Goal: Task Accomplishment & Management: Use online tool/utility

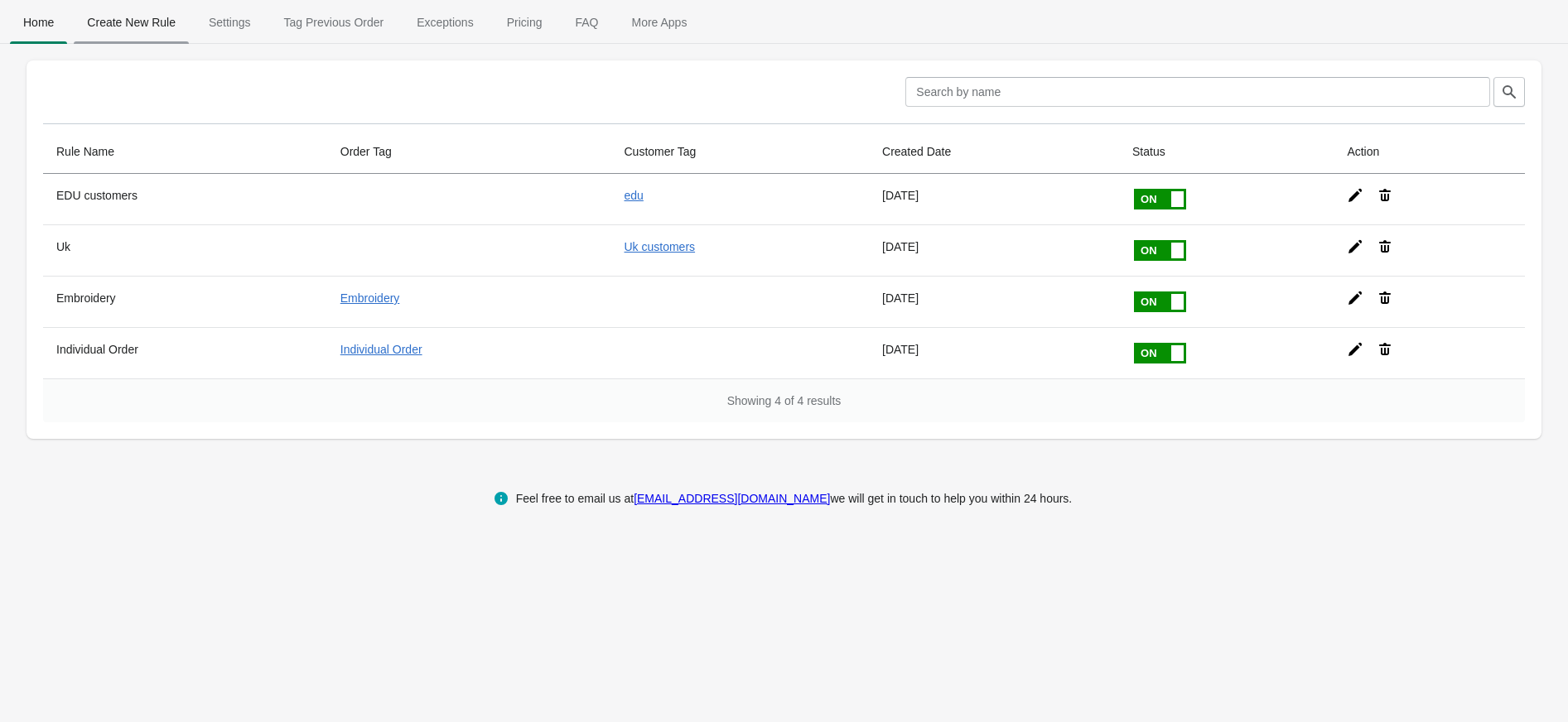
click at [150, 22] on span "Create New Rule" at bounding box center [131, 22] width 115 height 30
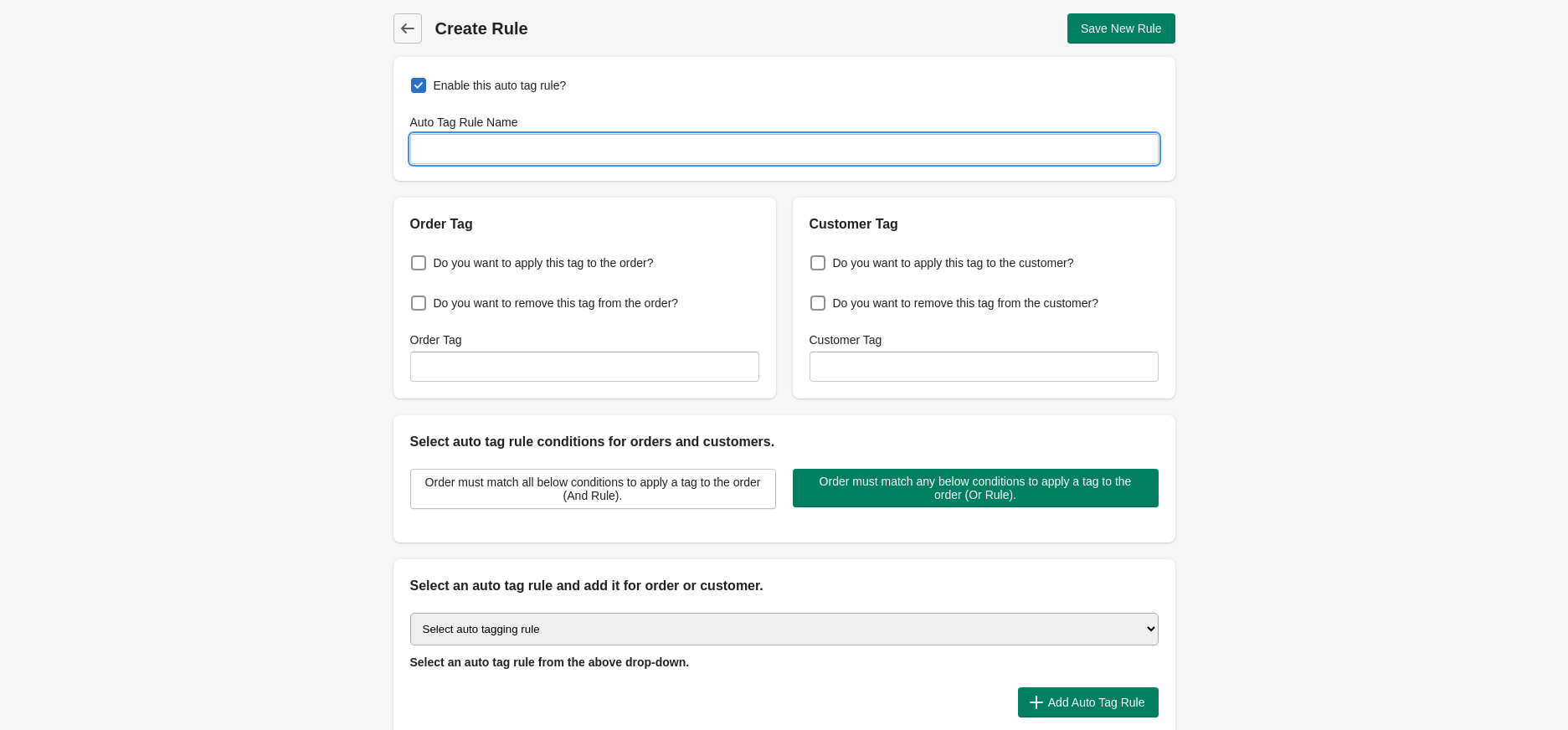
click at [501, 155] on input "Auto Tag Rule Name" at bounding box center [784, 149] width 748 height 30
type input "Rival Kit UK"
click at [417, 265] on span at bounding box center [418, 262] width 15 height 15
click at [415, 259] on input "Do you want to apply this tag to the order?" at bounding box center [415, 258] width 1 height 1
checkbox input "true"
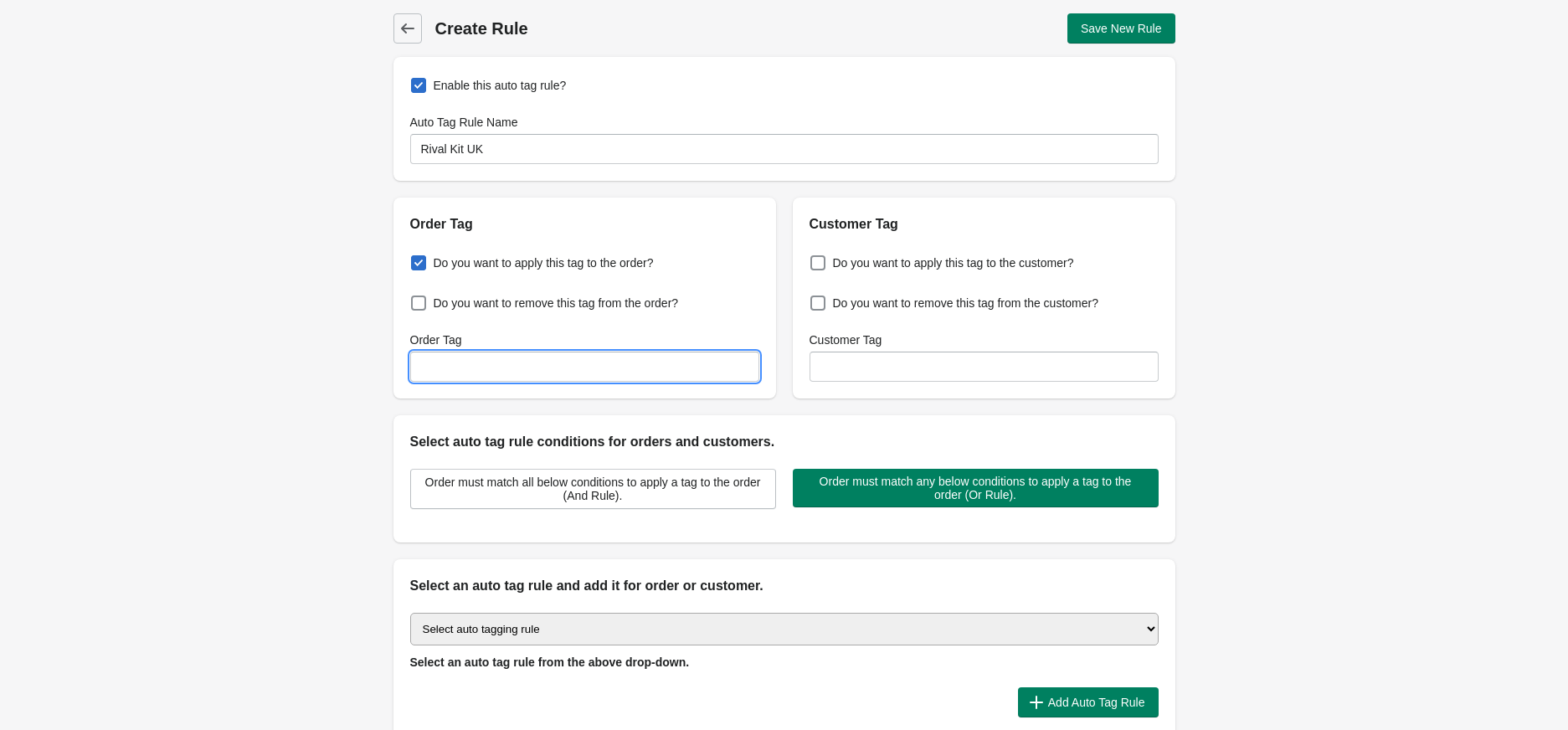
click at [526, 372] on input "Order Tag" at bounding box center [585, 366] width 349 height 30
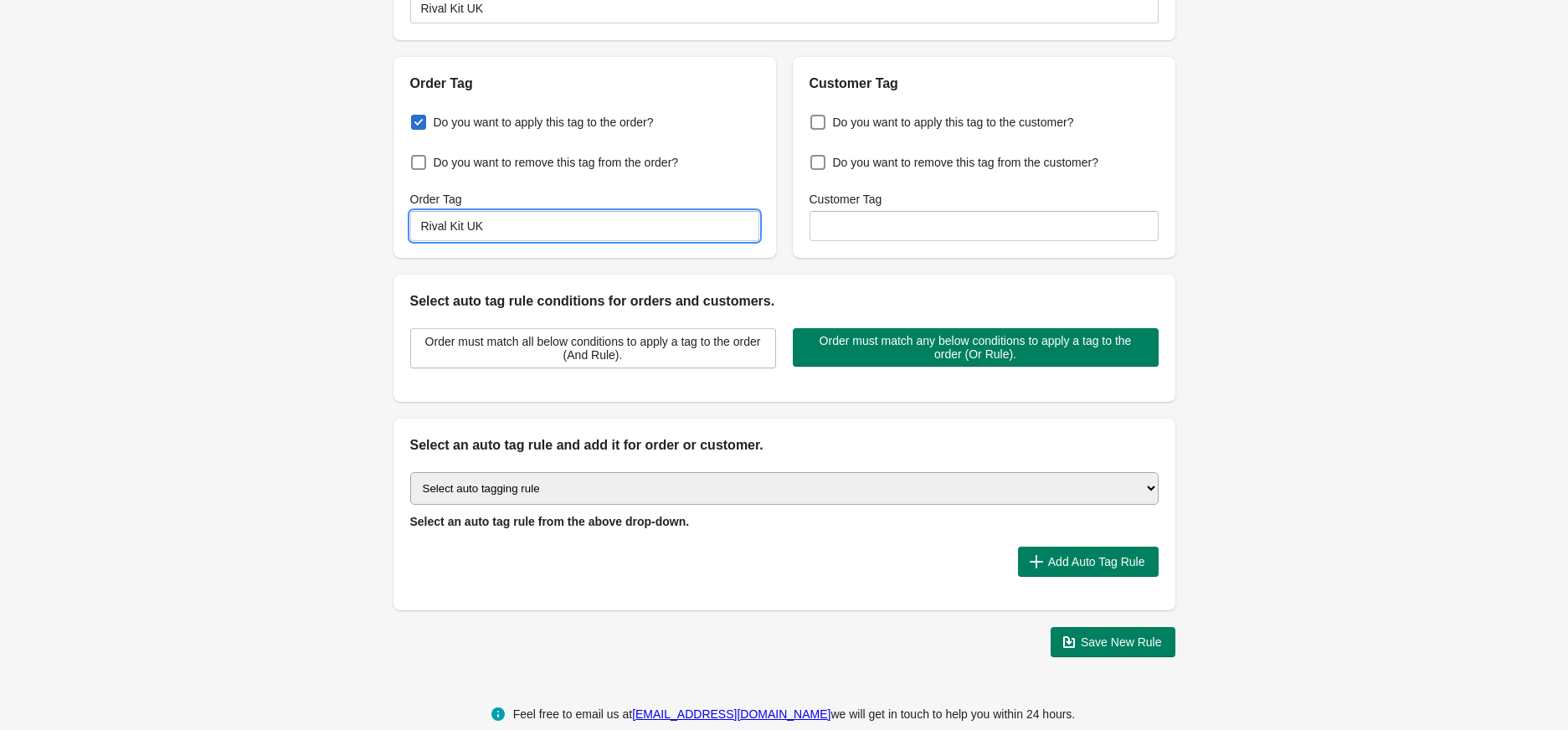
scroll to position [145, 0]
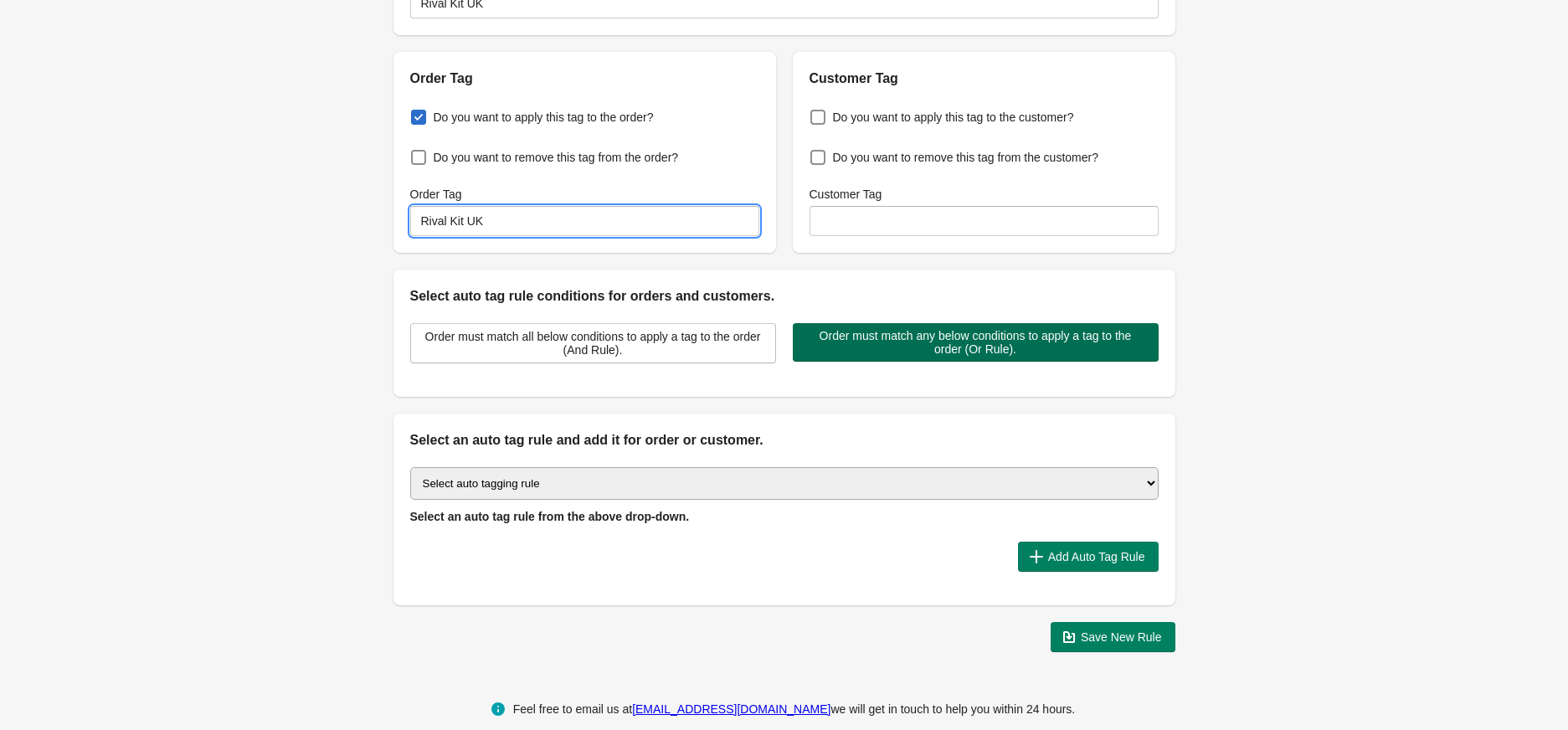
type input "Rival Kit UK"
click at [1069, 348] on span "Order must match any below conditions to apply a tag to the order (Or Rule)." at bounding box center [975, 342] width 339 height 26
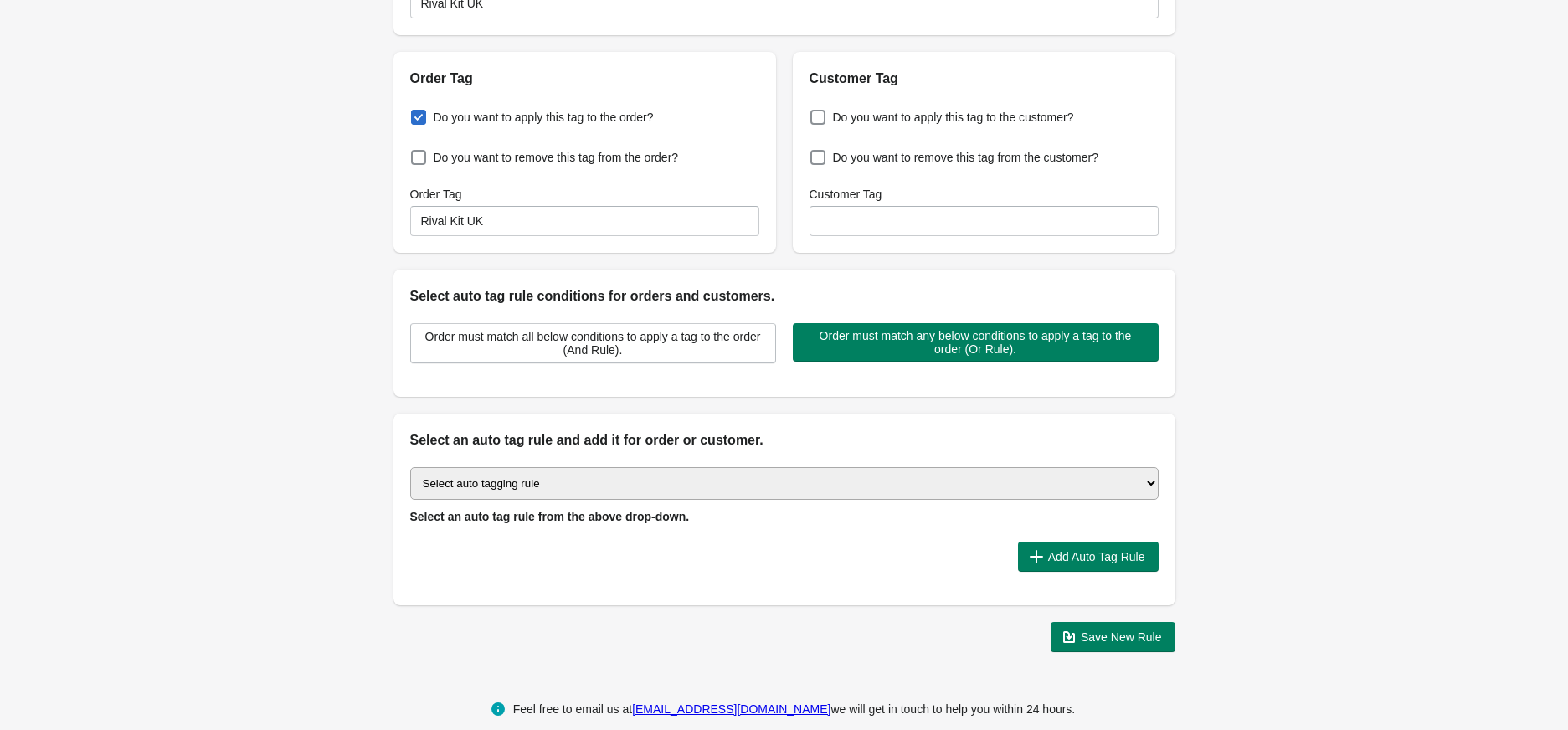
click at [1155, 486] on select "Select auto tagging rule Tag by order amount Tag based on the order count (Volu…" at bounding box center [784, 483] width 748 height 33
select select "2"
click at [410, 469] on select "Select auto tagging rule Tag by order amount Tag based on the order count (Volu…" at bounding box center [784, 483] width 748 height 33
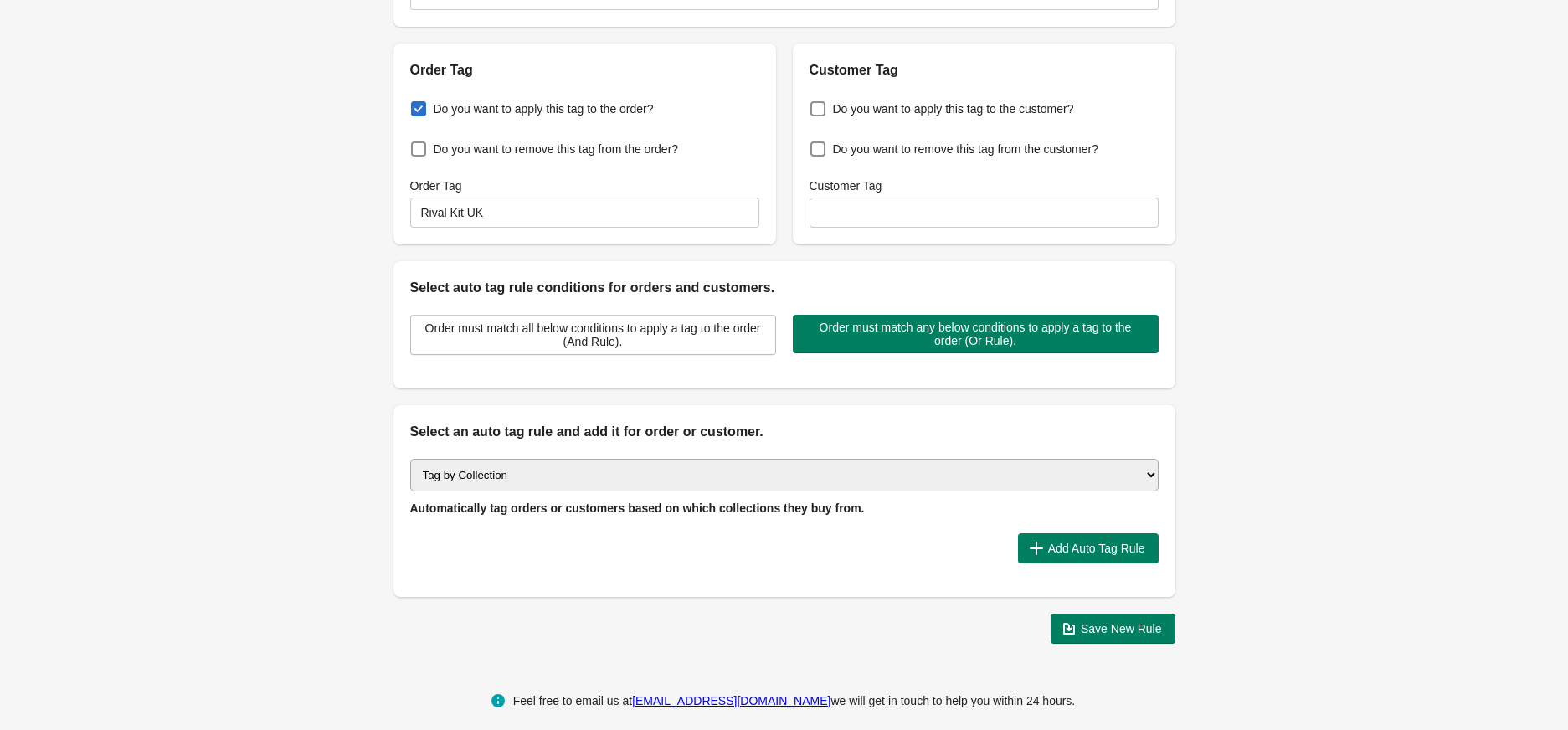
scroll to position [169, 0]
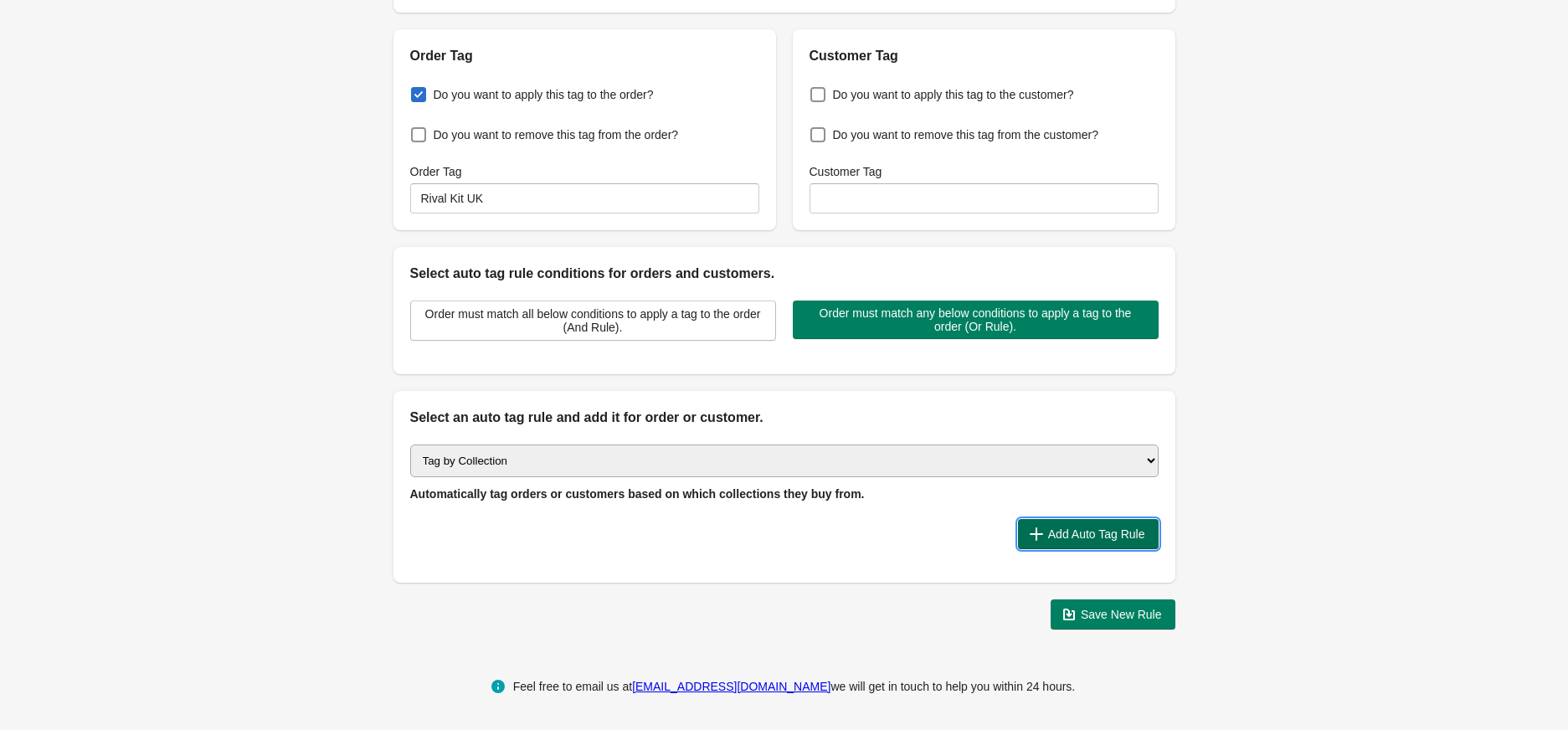
click at [1122, 525] on span "Add Auto Tag Rule" at bounding box center [1088, 534] width 114 height 16
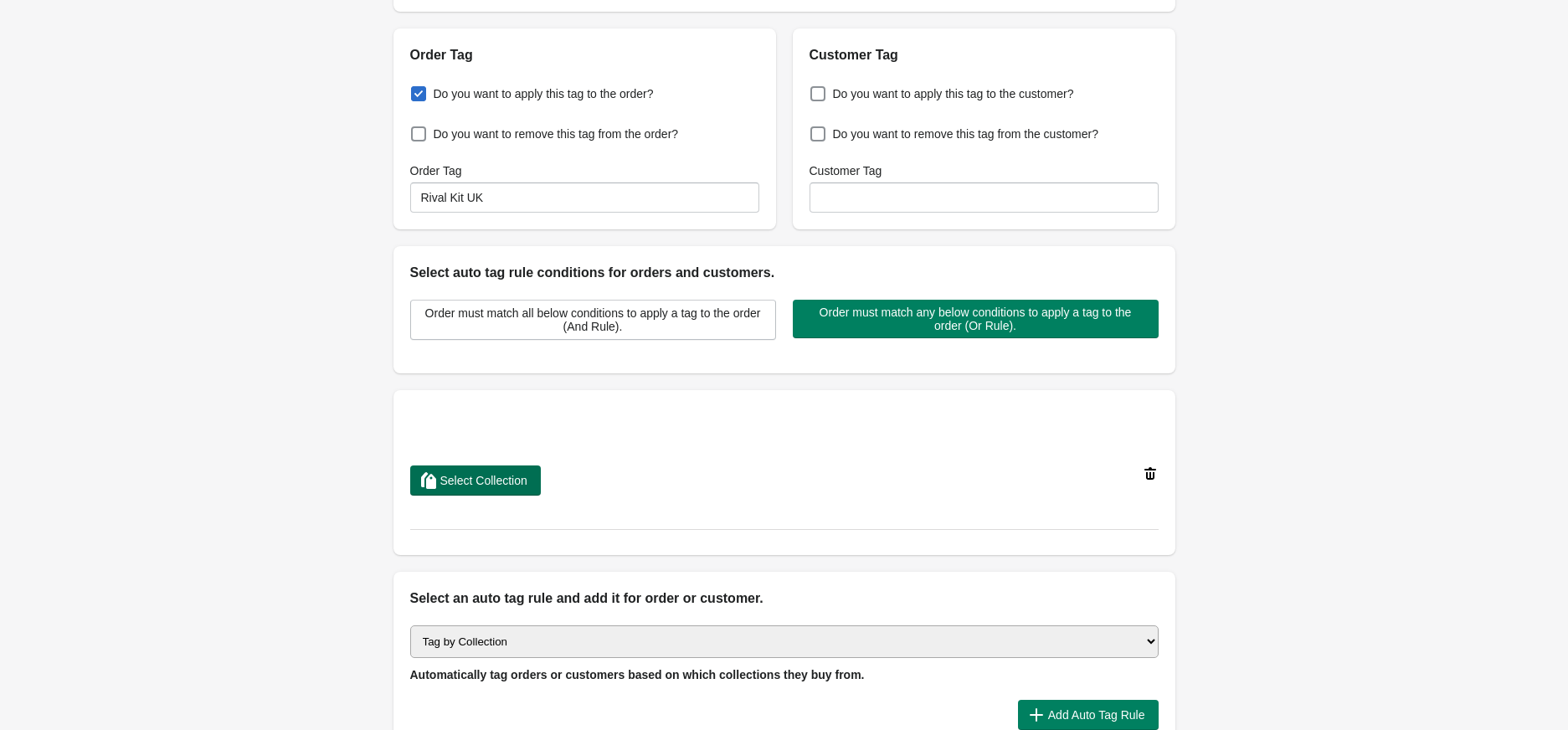
click at [503, 480] on span "Select Collection" at bounding box center [483, 481] width 87 height 14
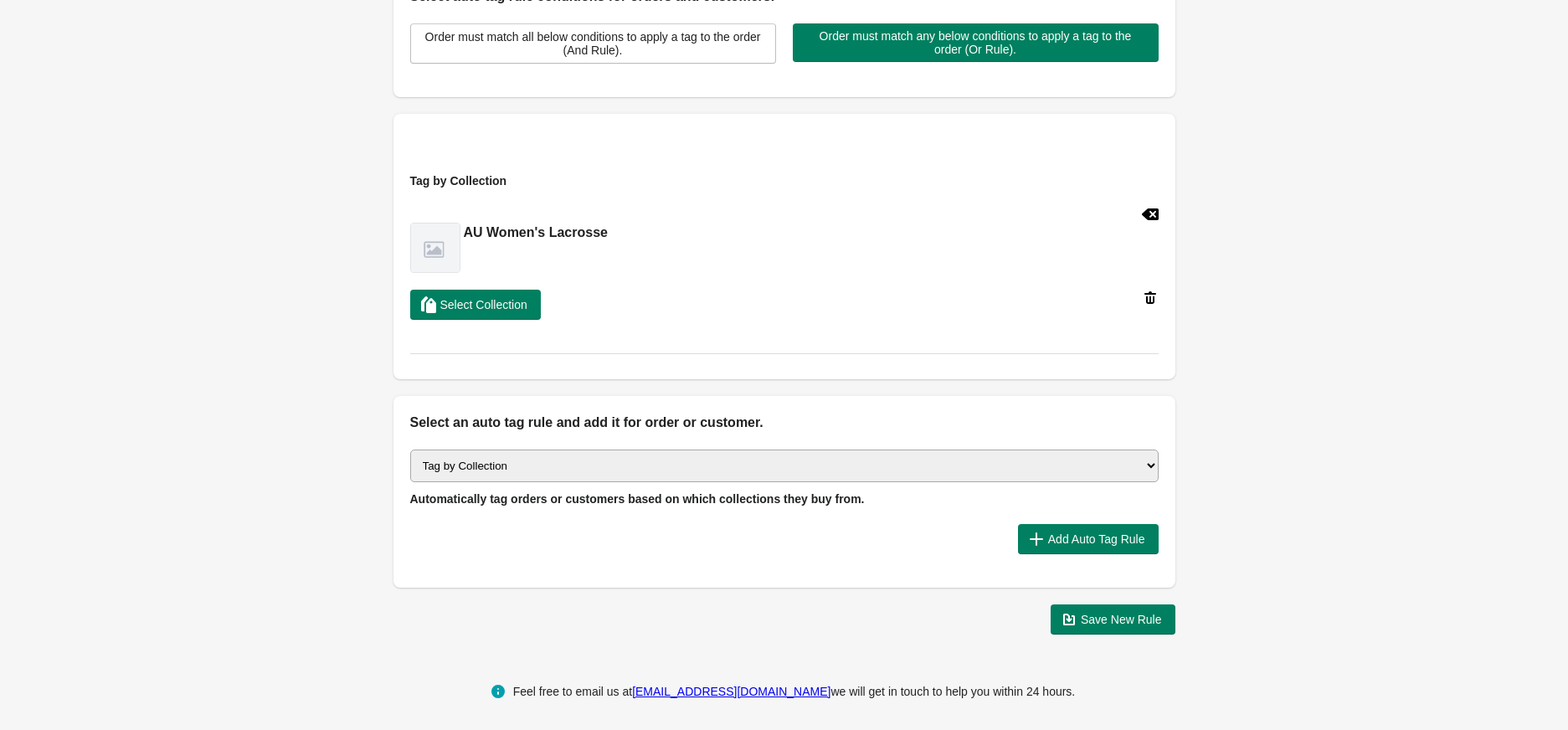
scroll to position [452, 0]
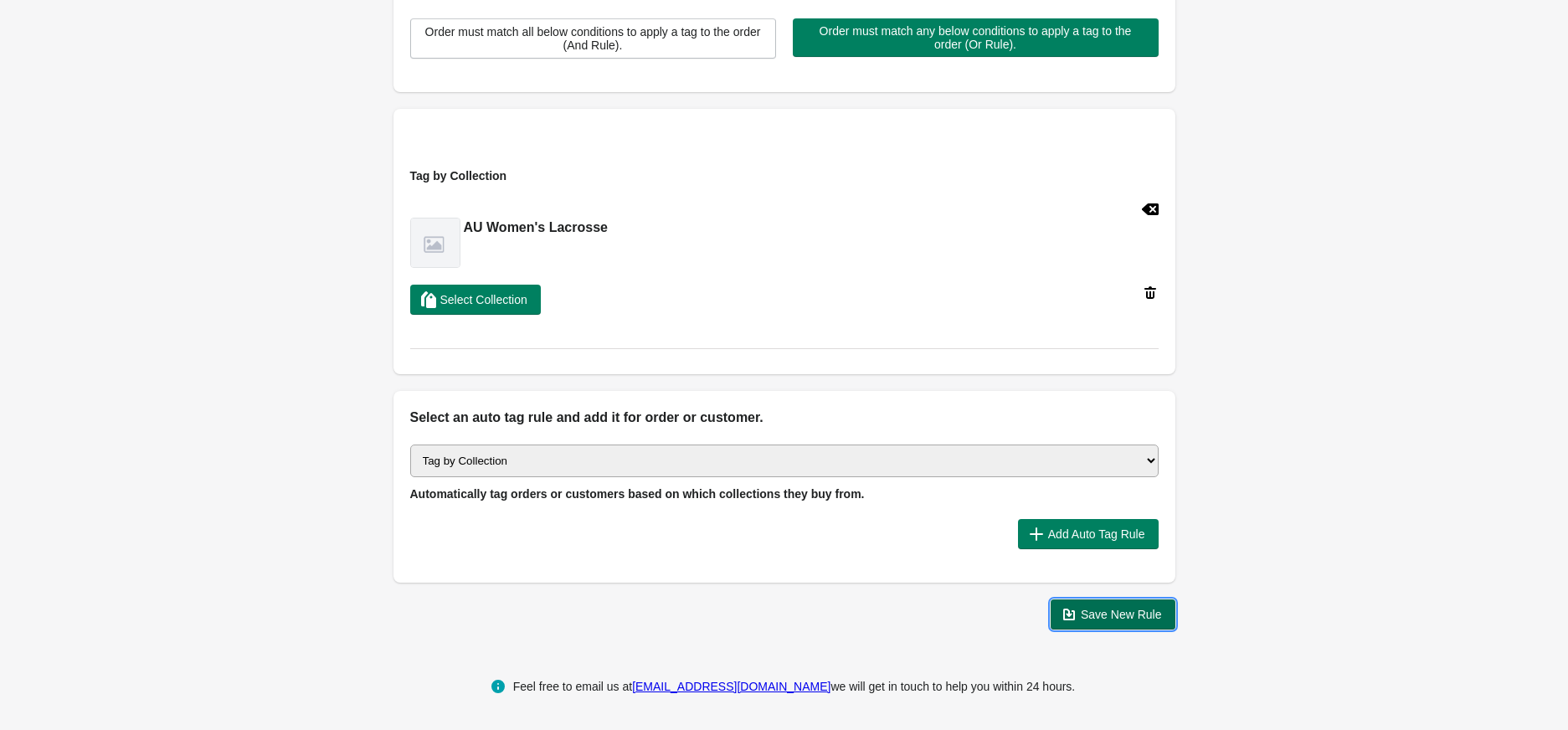
click at [1164, 620] on button "Save New Rule" at bounding box center [1113, 614] width 125 height 30
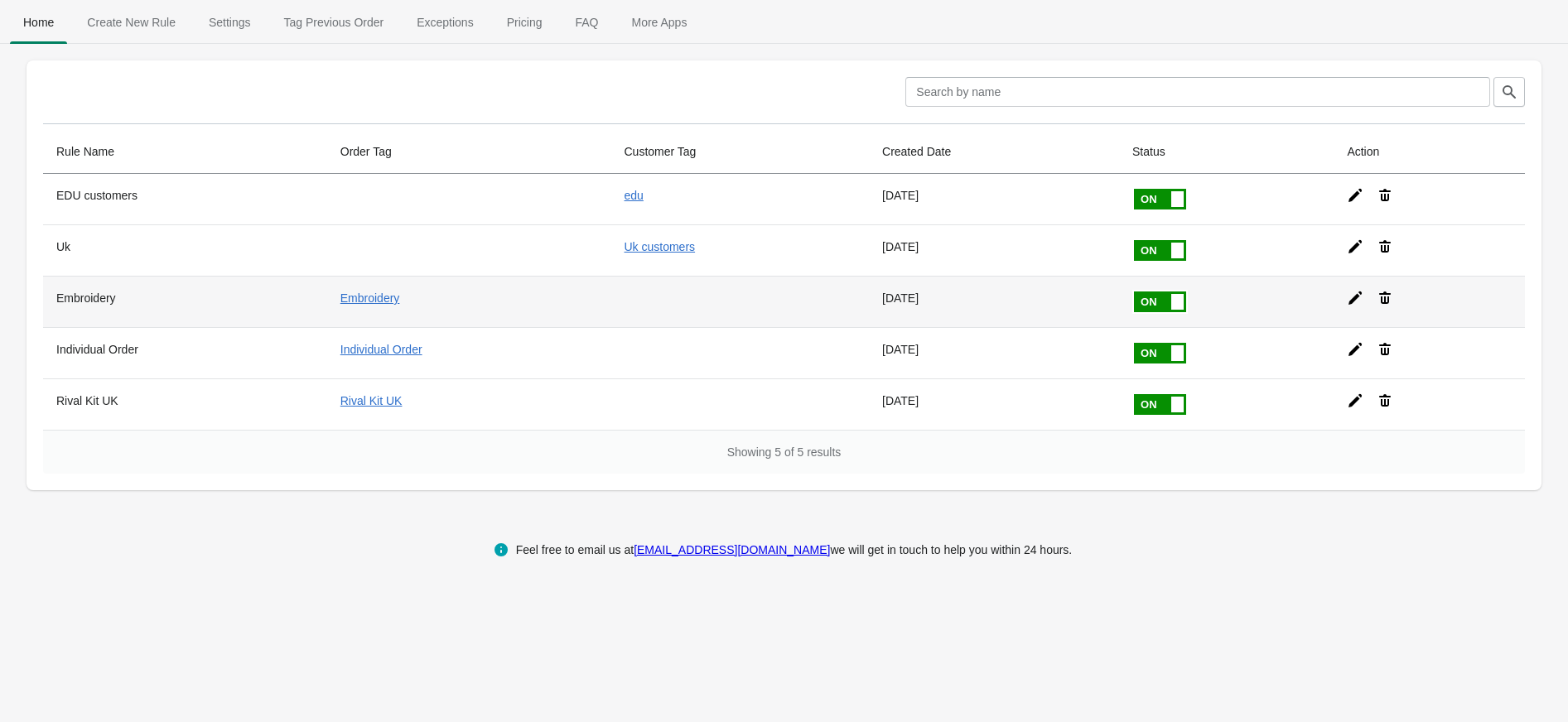
click at [1347, 299] on icon at bounding box center [1355, 298] width 16 height 16
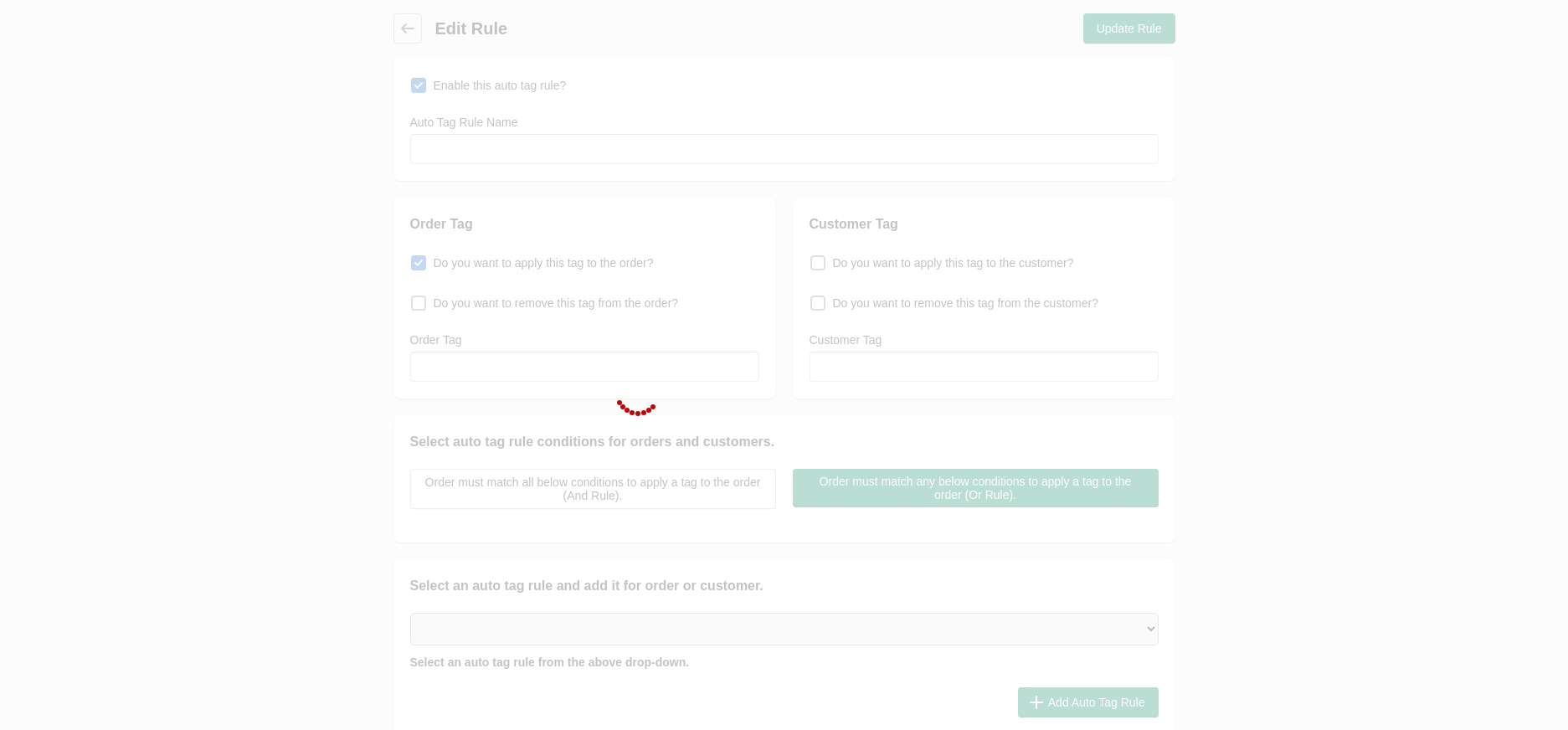
type input "Embroidery"
checkbox input "true"
type input "Embroidery"
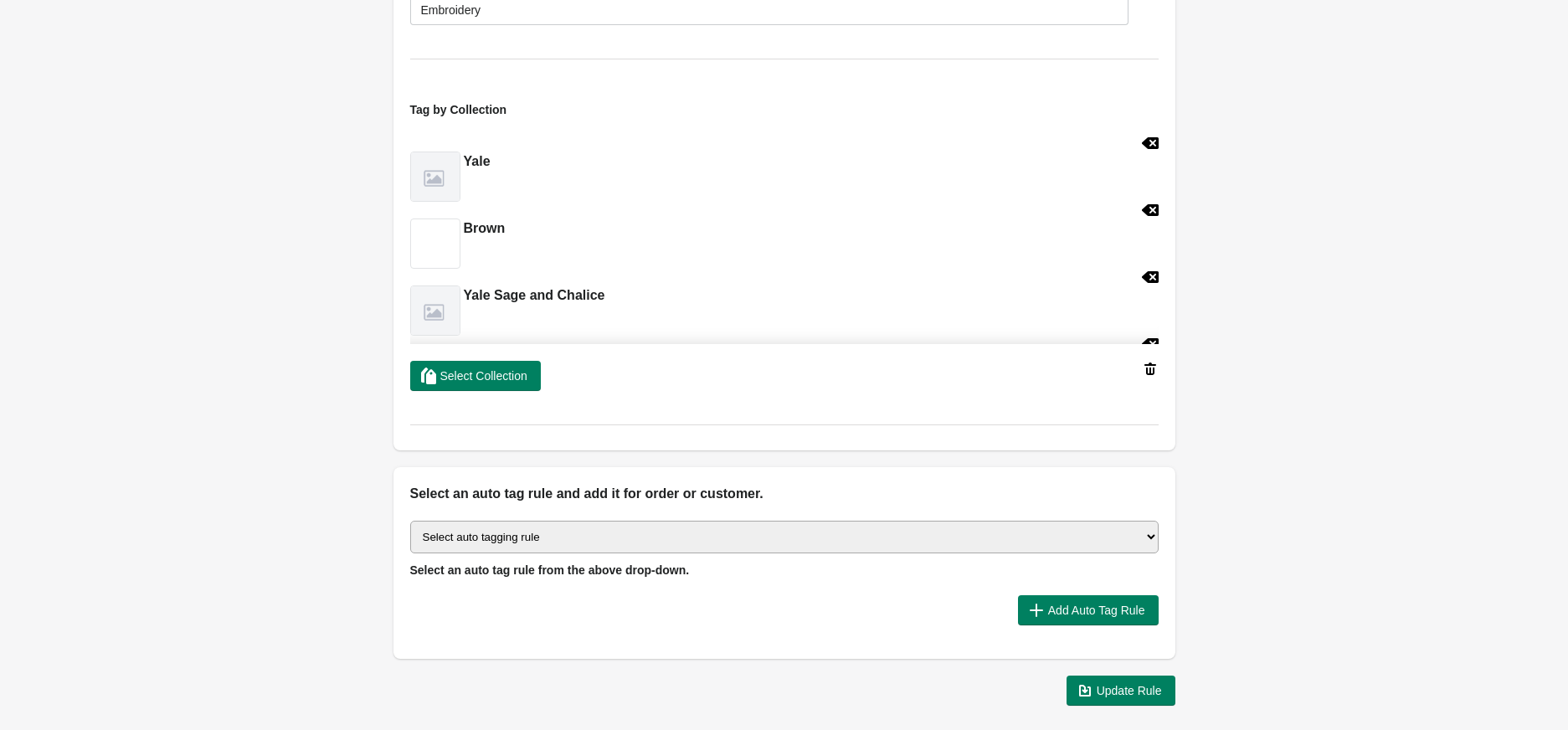
scroll to position [821, 0]
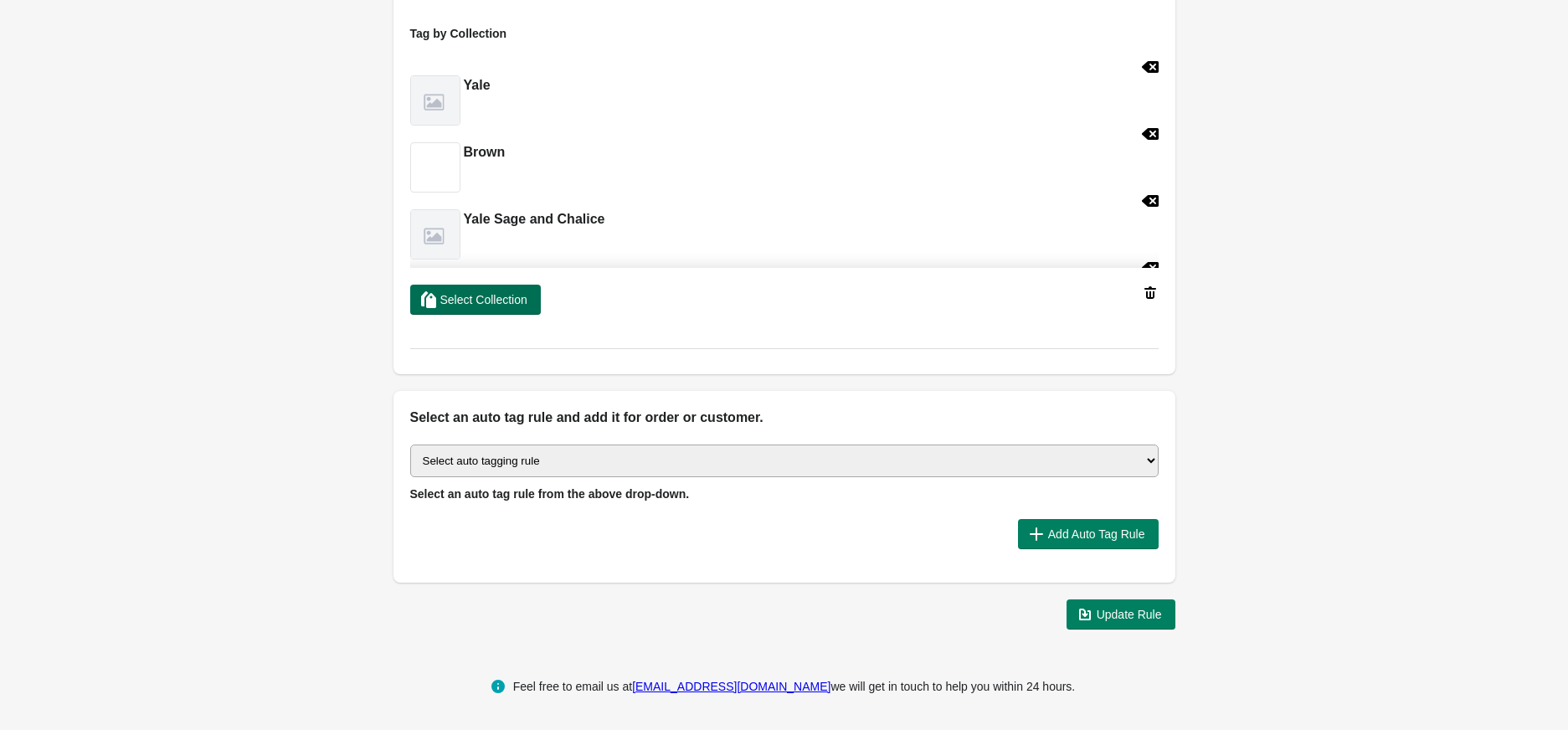
click at [509, 303] on span "Select Collection" at bounding box center [483, 300] width 87 height 14
click at [1160, 626] on button "Update Rule" at bounding box center [1120, 614] width 109 height 30
